Goal: Task Accomplishment & Management: Use online tool/utility

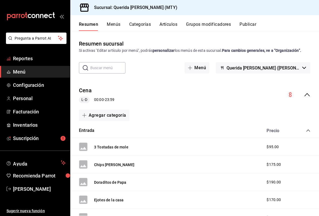
click at [49, 60] on span "Reportes" at bounding box center [39, 58] width 53 height 7
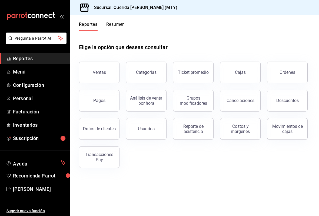
click at [111, 73] on button "Ventas" at bounding box center [99, 72] width 41 height 22
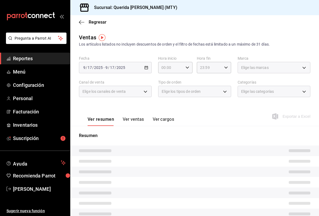
click at [99, 19] on span "Regresar" at bounding box center [98, 21] width 18 height 5
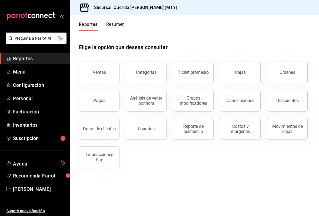
click at [154, 125] on button "Usuarios" at bounding box center [146, 129] width 41 height 22
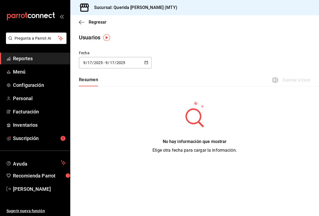
click at [145, 64] on icon "button" at bounding box center [147, 62] width 4 height 4
click at [114, 145] on li "Rango de fechas" at bounding box center [104, 141] width 51 height 12
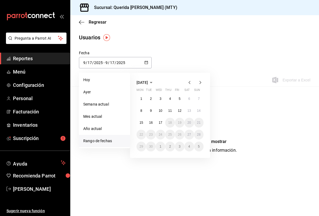
click at [144, 110] on button "8" at bounding box center [141, 111] width 9 height 10
click at [200, 112] on abbr "14" at bounding box center [199, 111] width 4 height 4
type input "[DATE]"
type input "8"
type input "[DATE]"
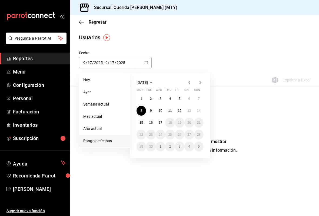
type input "14"
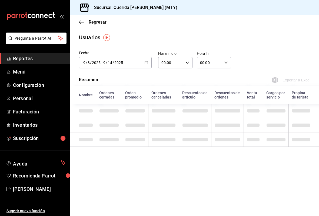
click at [189, 64] on icon "button" at bounding box center [188, 63] width 4 height 4
click at [171, 98] on span "06" at bounding box center [167, 96] width 9 height 4
type input "06:00"
click at [222, 60] on div at bounding box center [159, 108] width 319 height 216
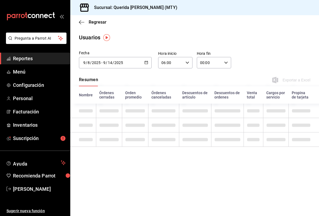
click at [227, 63] on icon "button" at bounding box center [226, 63] width 4 height 4
click at [208, 106] on span "23" at bounding box center [205, 107] width 9 height 4
type input "23:00"
click at [241, 38] on div at bounding box center [159, 108] width 319 height 216
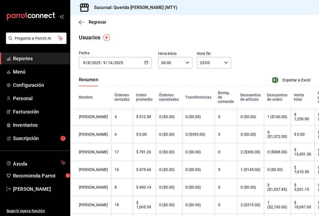
click at [54, 16] on icon "mailbox folders" at bounding box center [30, 16] width 49 height 8
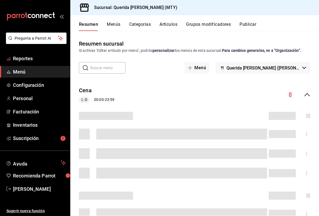
click at [39, 55] on span "Reportes" at bounding box center [39, 58] width 53 height 7
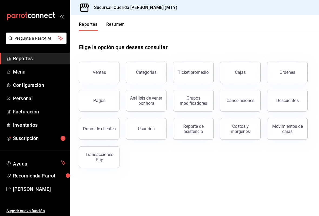
click at [145, 130] on div "Usuarios" at bounding box center [146, 128] width 17 height 5
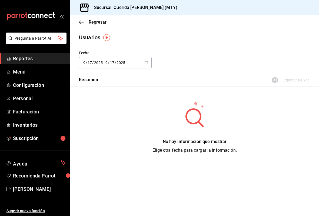
click at [148, 64] on button "button" at bounding box center [147, 62] width 4 height 5
click at [106, 141] on li "Rango de fechas" at bounding box center [104, 141] width 51 height 12
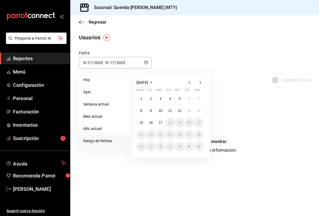
click at [146, 110] on button "8" at bounding box center [141, 111] width 9 height 10
click at [196, 113] on button "14" at bounding box center [198, 111] width 9 height 10
type input "[DATE]"
type input "8"
type input "[DATE]"
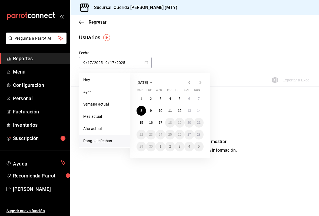
type input "14"
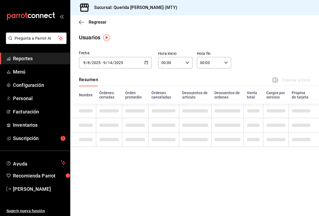
click at [189, 63] on icon "button" at bounding box center [188, 63] width 4 height 4
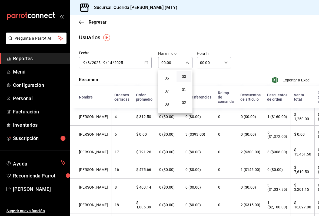
scroll to position [76, 0]
click at [168, 78] on button "06" at bounding box center [166, 78] width 15 height 11
type input "06:00"
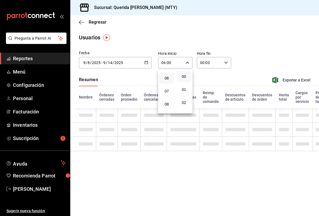
click at [227, 65] on div at bounding box center [159, 108] width 319 height 216
click at [224, 63] on icon "button" at bounding box center [226, 63] width 4 height 4
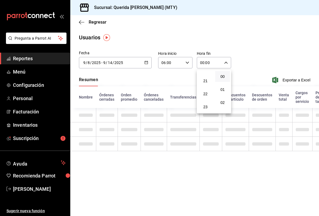
scroll to position [282, 0]
click at [206, 107] on span "23" at bounding box center [205, 107] width 9 height 4
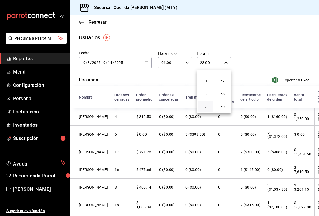
scroll to position [769, 0]
click at [223, 105] on span "59" at bounding box center [223, 107] width 9 height 4
type input "23:59"
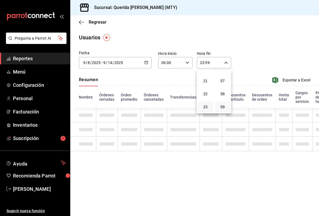
click at [249, 40] on div at bounding box center [159, 108] width 319 height 216
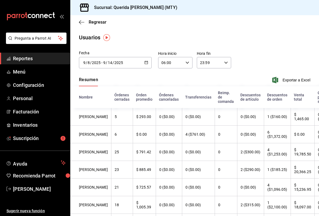
click at [64, 18] on icon "open_drawer_menu" at bounding box center [63, 17] width 2 height 4
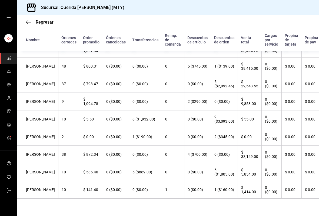
scroll to position [219, 0]
